Goal: Navigation & Orientation: Find specific page/section

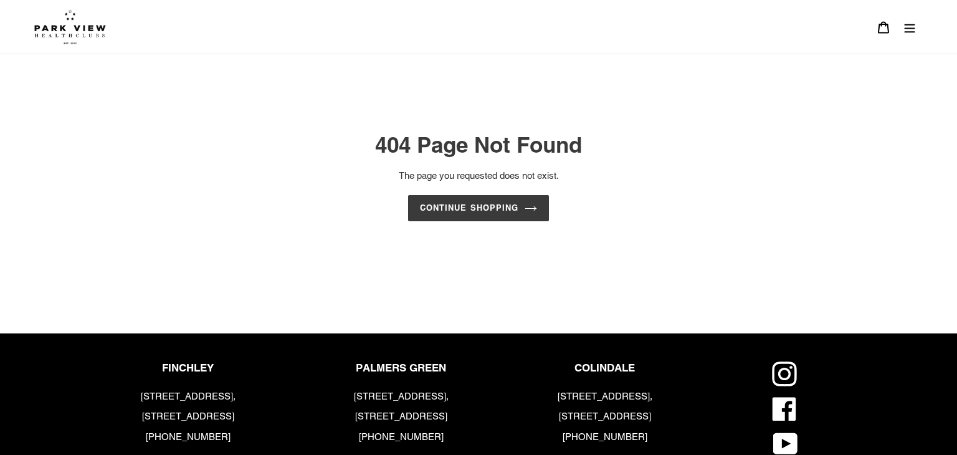
click at [906, 36] on button "Menu" at bounding box center [909, 27] width 26 height 27
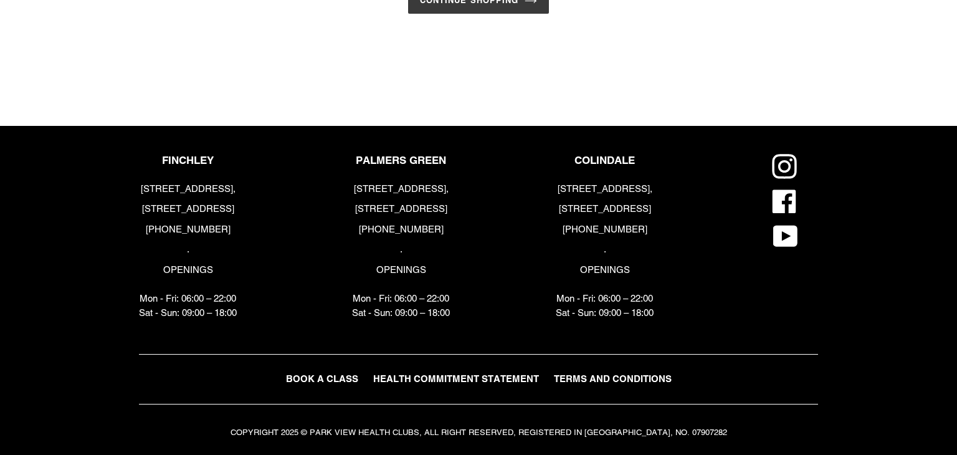
scroll to position [348, 0]
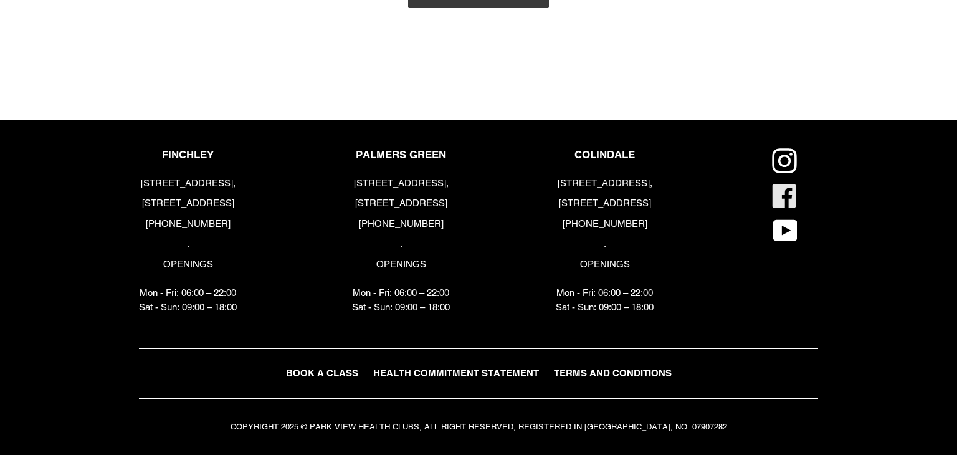
click at [788, 196] on icon at bounding box center [784, 195] width 25 height 25
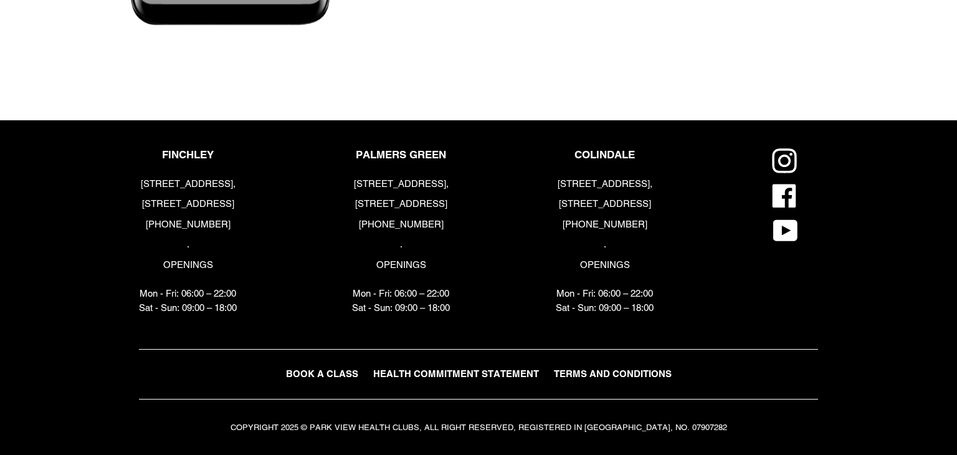
scroll to position [3648, 0]
